Goal: Task Accomplishment & Management: Use online tool/utility

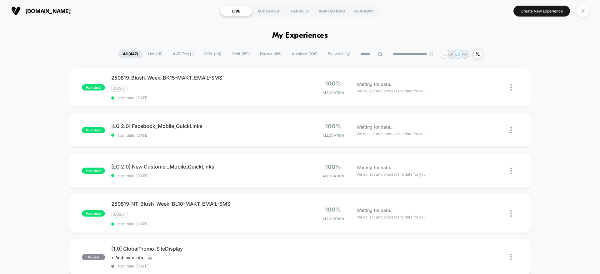
click at [366, 53] on input at bounding box center [371, 54] width 31 height 7
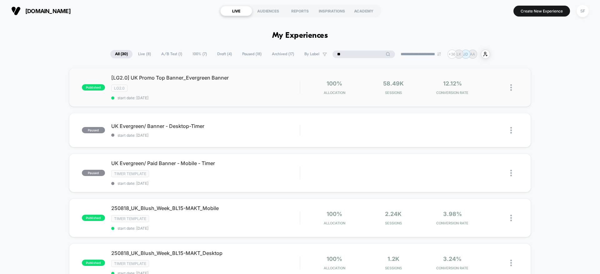
type input "**"
click at [240, 94] on div "[LG2.0] UK Promo Top Banner_Evergreen Banner Click to edit experience details C…" at bounding box center [205, 88] width 188 height 26
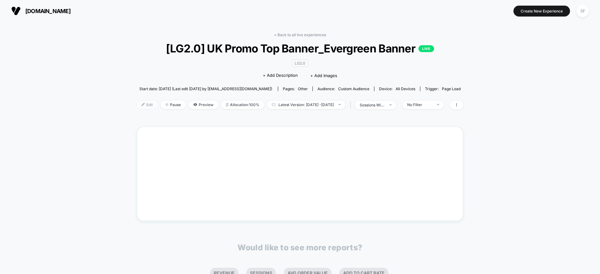
click at [142, 105] on img at bounding box center [143, 104] width 3 height 3
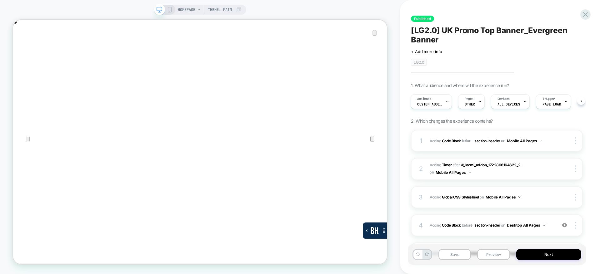
click at [540, 250] on span "Adding Global CSS Stylesheet on Desktop All Pages" at bounding box center [491, 254] width 123 height 8
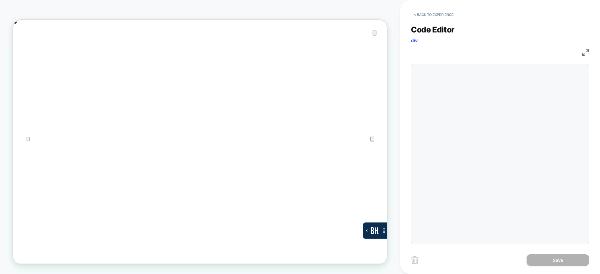
click at [420, 13] on button "< Back to experience" at bounding box center [434, 15] width 46 height 10
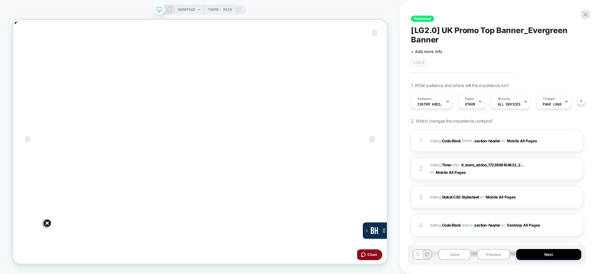
drag, startPoint x: 501, startPoint y: 28, endPoint x: 414, endPoint y: 103, distance: 114.8
click at [22, 49] on icon "Close" at bounding box center [19, 51] width 4 height 4
click at [168, 11] on icon at bounding box center [170, 10] width 6 height 6
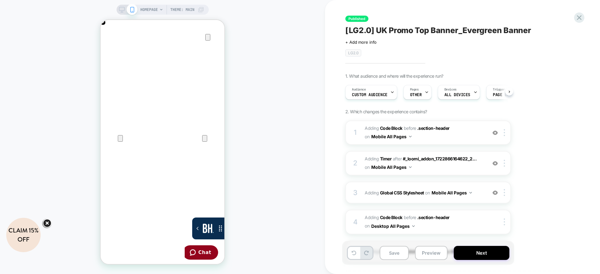
click at [463, 132] on div "HOMEPAGE Theme: MAIN Published [LG2.0] UK Promo Top Banner_Evergreen Banner Cli…" at bounding box center [300, 137] width 600 height 274
drag, startPoint x: 462, startPoint y: 132, endPoint x: 472, endPoint y: 135, distance: 10.1
click at [472, 135] on span "Adding Code Block BEFORE .section-header .section-header on Mobile All Pages" at bounding box center [424, 132] width 119 height 17
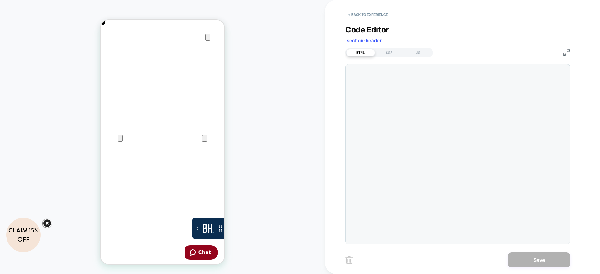
click at [374, 67] on div at bounding box center [374, 67] width 0 height 0
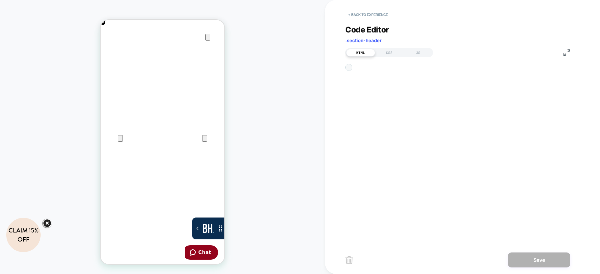
click at [431, 147] on div "Code Editor .section-header HTML CSS JS 1 2 3 4 5 6 7 8 9 10 11 12 13 14 15 16 …" at bounding box center [457, 130] width 225 height 227
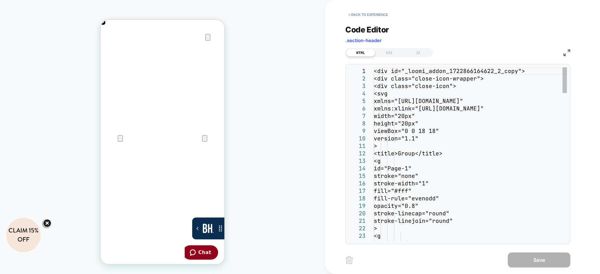
type textarea "**********"
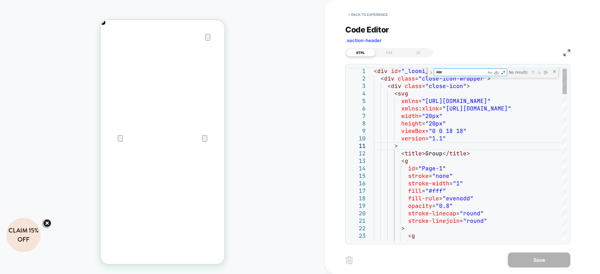
click at [445, 73] on textarea "Find" at bounding box center [460, 72] width 52 height 7
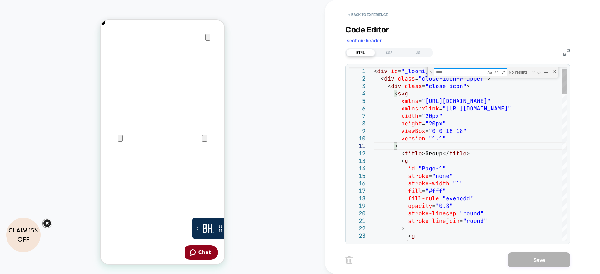
type textarea "*"
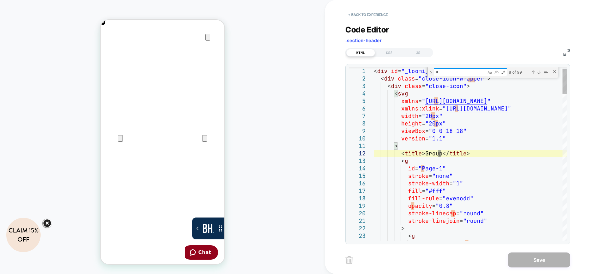
scroll to position [0, 124]
type textarea "**********"
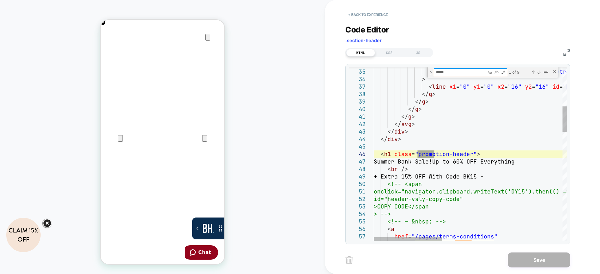
type textarea "*****"
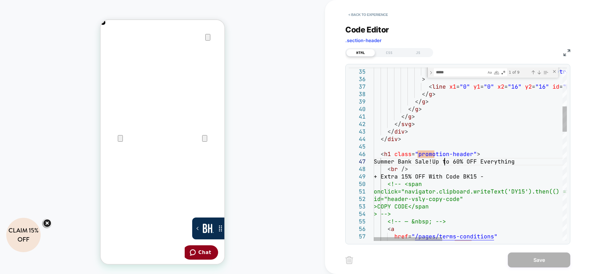
type textarea "**********"
click at [528, 262] on button "Save" at bounding box center [539, 260] width 62 height 15
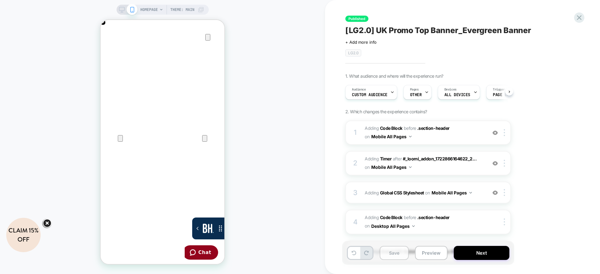
click at [397, 253] on button "Save" at bounding box center [394, 253] width 29 height 14
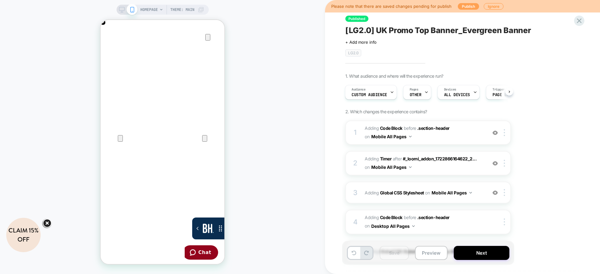
click at [464, 8] on button "Publish" at bounding box center [468, 6] width 21 height 7
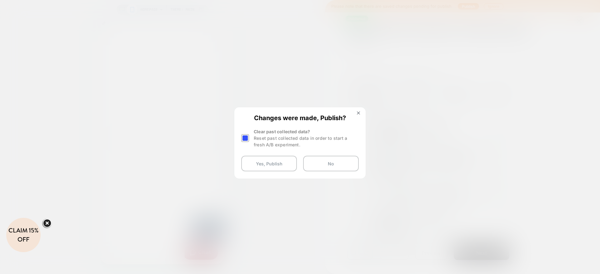
click at [246, 137] on div at bounding box center [245, 138] width 8 height 8
click at [263, 162] on button "Yes, Publish" at bounding box center [269, 164] width 56 height 16
